Goal: Use online tool/utility: Utilize a website feature to perform a specific function

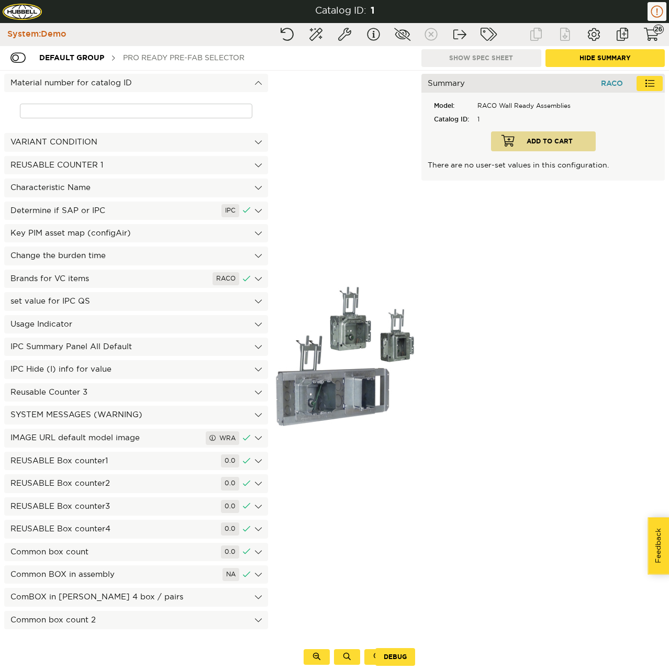
click at [152, 61] on div "PRO Ready Pre-Fab Selector" at bounding box center [184, 57] width 132 height 19
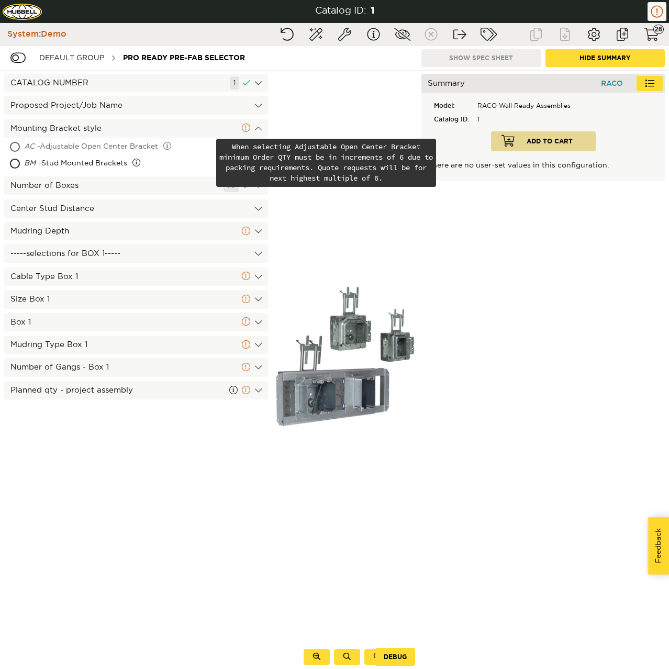
click at [69, 144] on div "AC - Adjustable Open Center Bracket" at bounding box center [119, 147] width 190 height 17
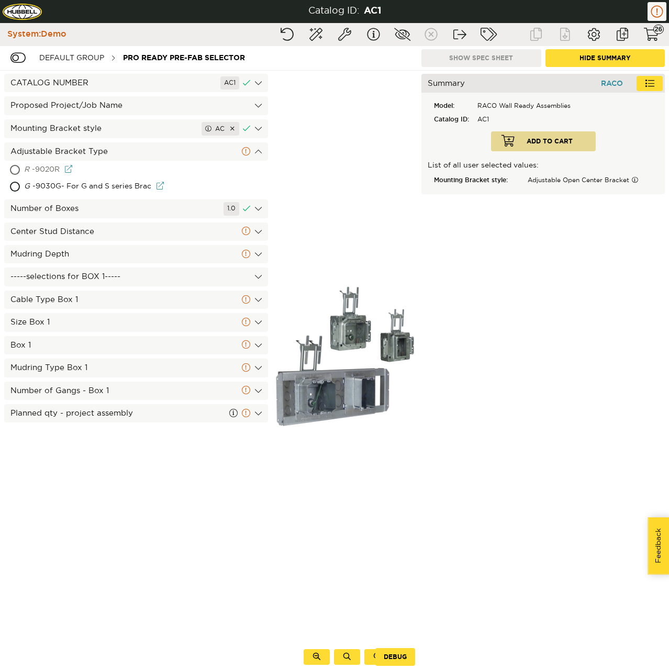
click at [62, 174] on div "R - 9020R" at bounding box center [93, 170] width 139 height 17
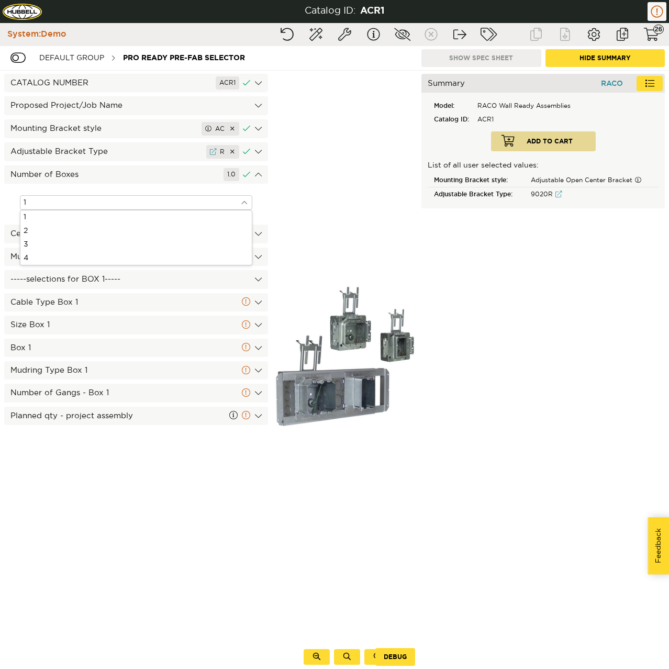
click at [53, 206] on input "1" at bounding box center [136, 202] width 233 height 15
click at [50, 238] on div "3" at bounding box center [136, 245] width 232 height 14
type input "3"
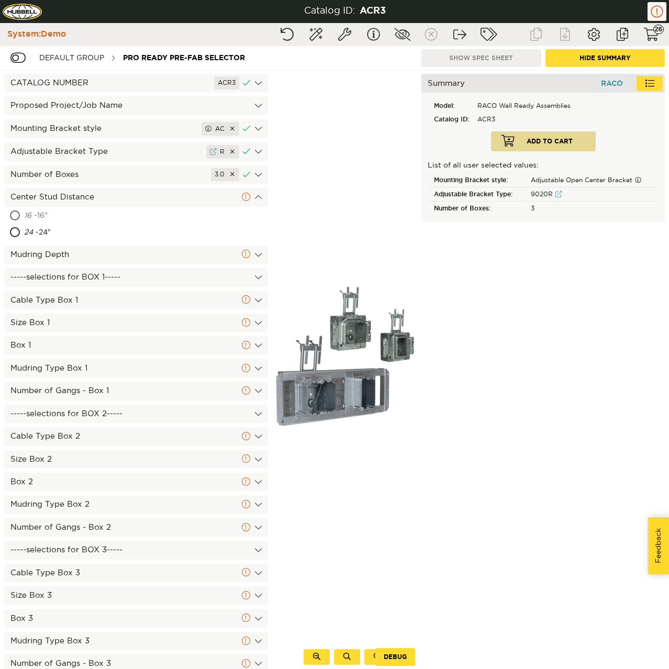
click at [20, 212] on div "16 - 16"" at bounding box center [136, 216] width 264 height 17
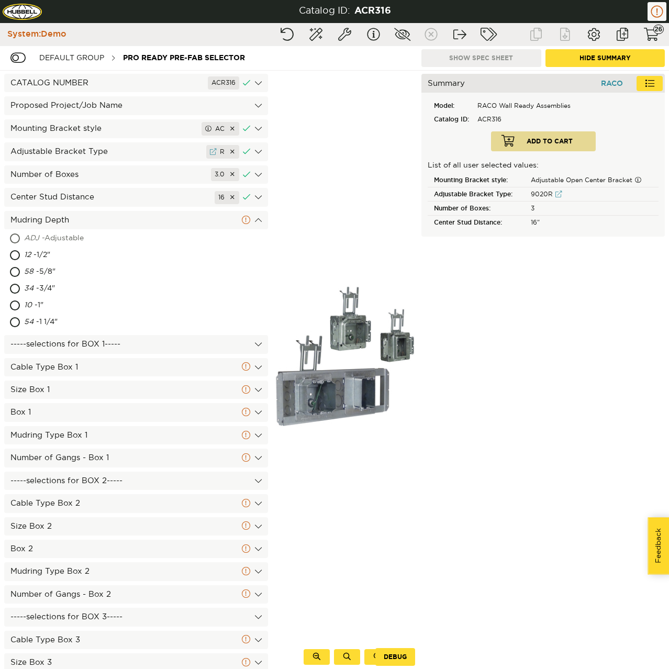
click at [28, 236] on span "ADJ" at bounding box center [31, 238] width 15 height 7
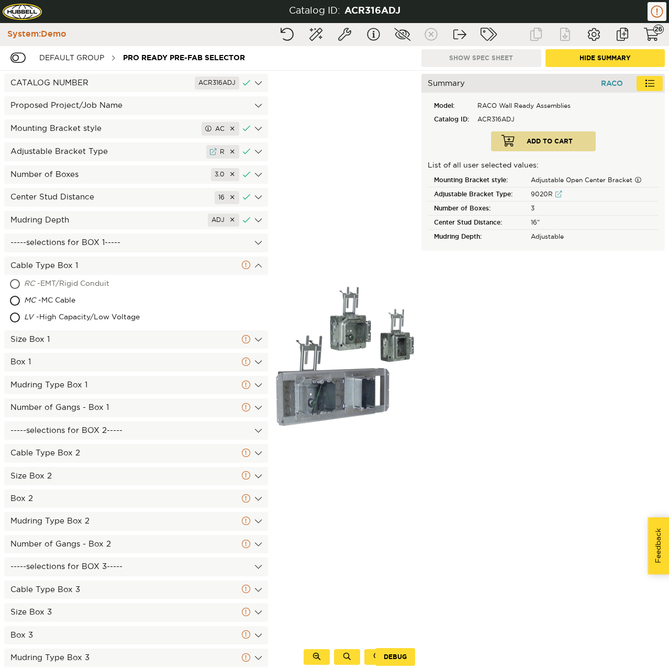
click at [35, 282] on div "RC - EMT/Rigid Conduit" at bounding box center [103, 284] width 158 height 17
